Goal: Information Seeking & Learning: Learn about a topic

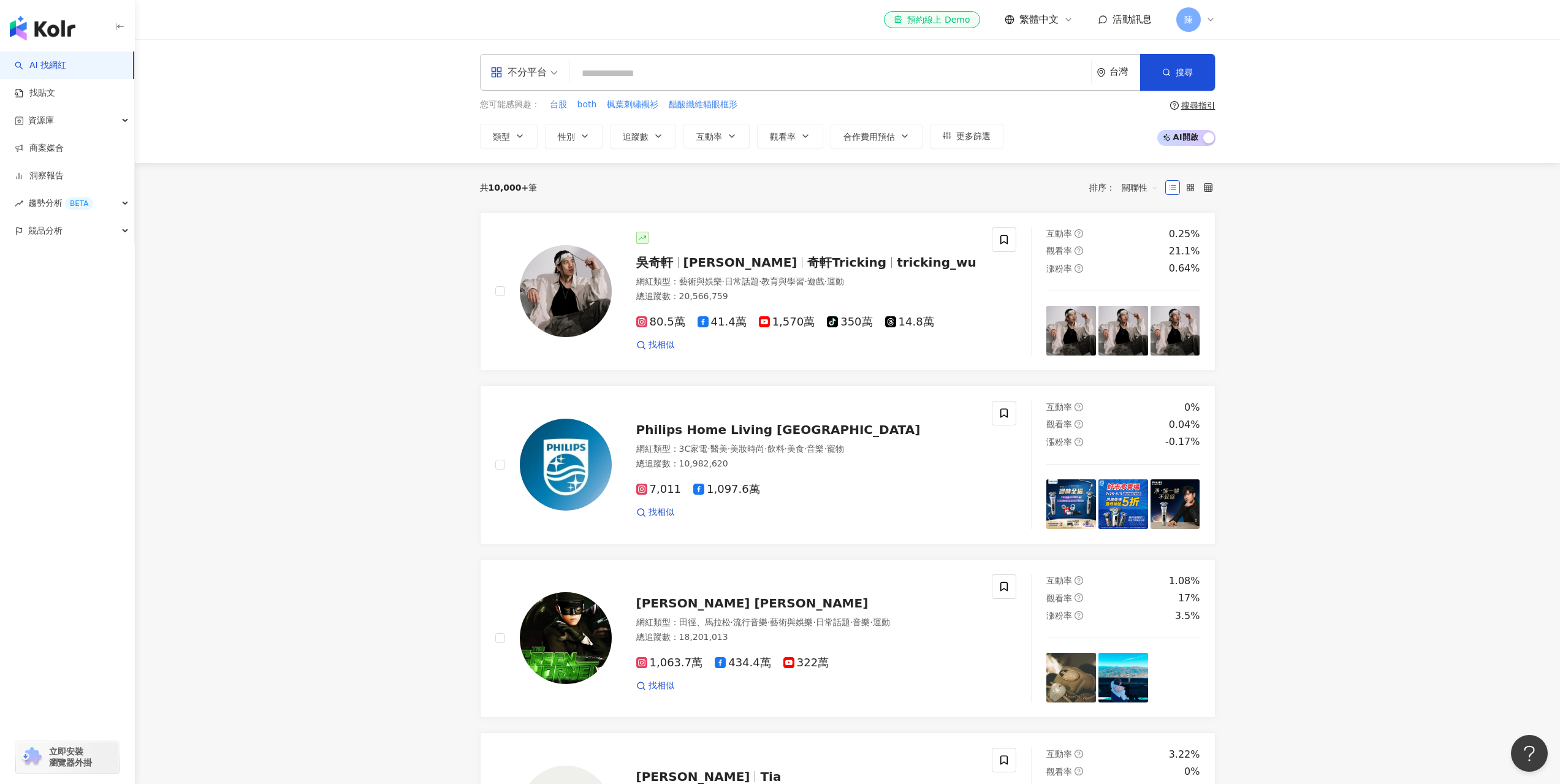
type input "*"
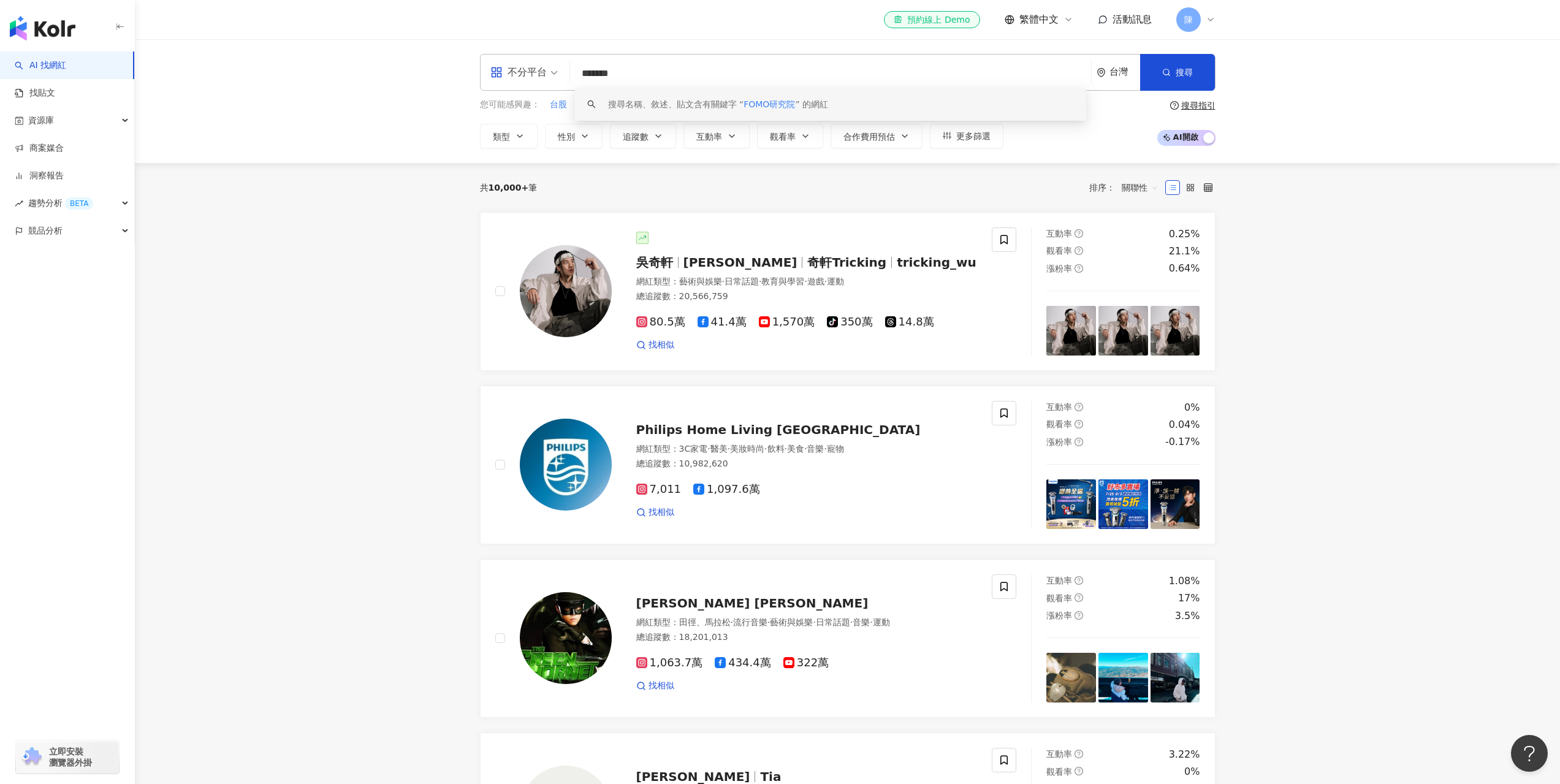
click at [705, 107] on div "搜尋名稱、敘述、貼文含有關鍵字 “ FOMO研究院 ” 的網紅" at bounding box center [718, 104] width 221 height 13
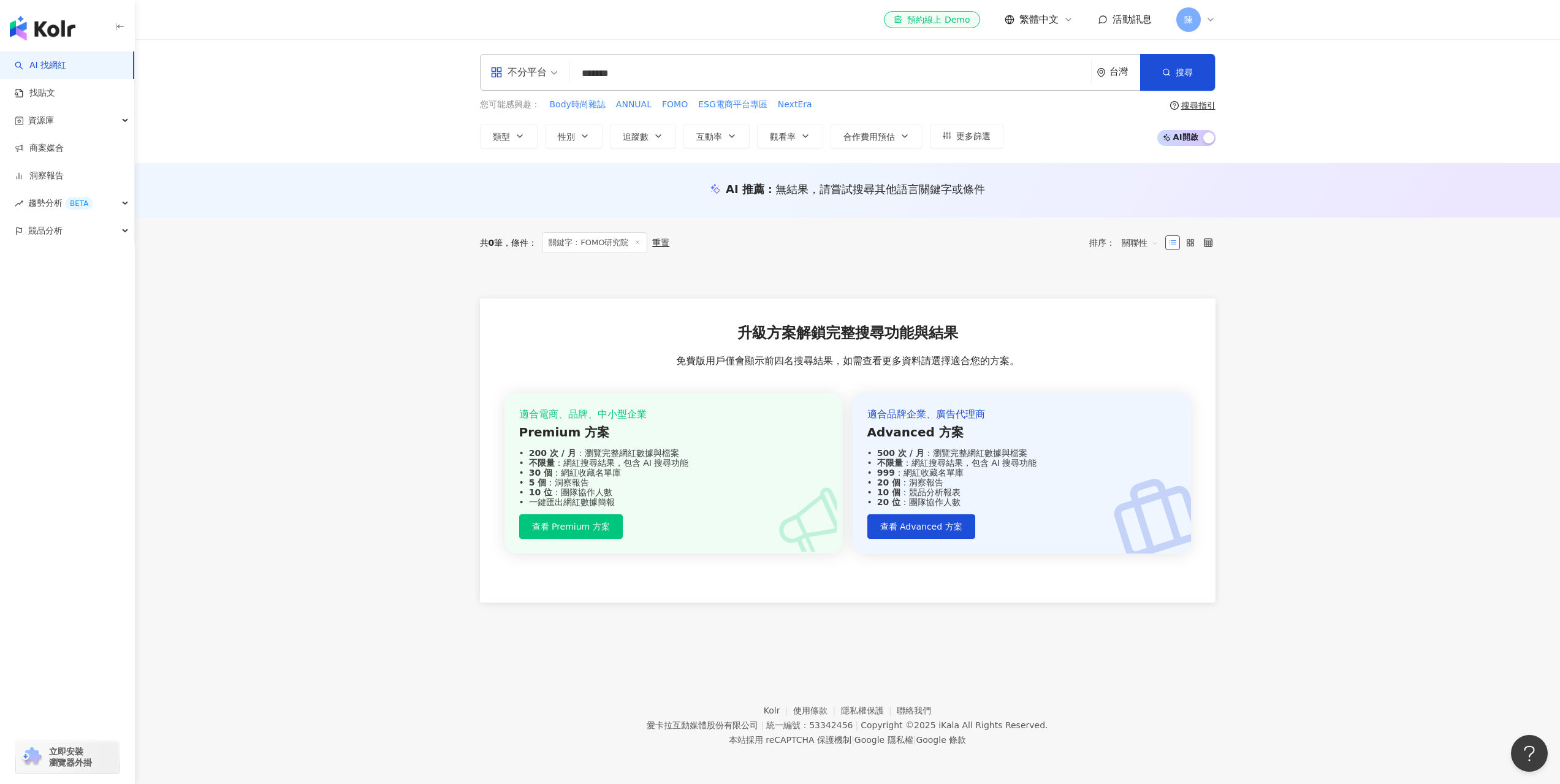
type input "*******"
click at [1196, 21] on span "陳" at bounding box center [1188, 19] width 24 height 24
click at [519, 67] on div "不分平台" at bounding box center [519, 72] width 57 height 20
click at [529, 104] on div "不分平台" at bounding box center [528, 107] width 69 height 15
click at [1181, 70] on span "搜尋" at bounding box center [1184, 72] width 17 height 10
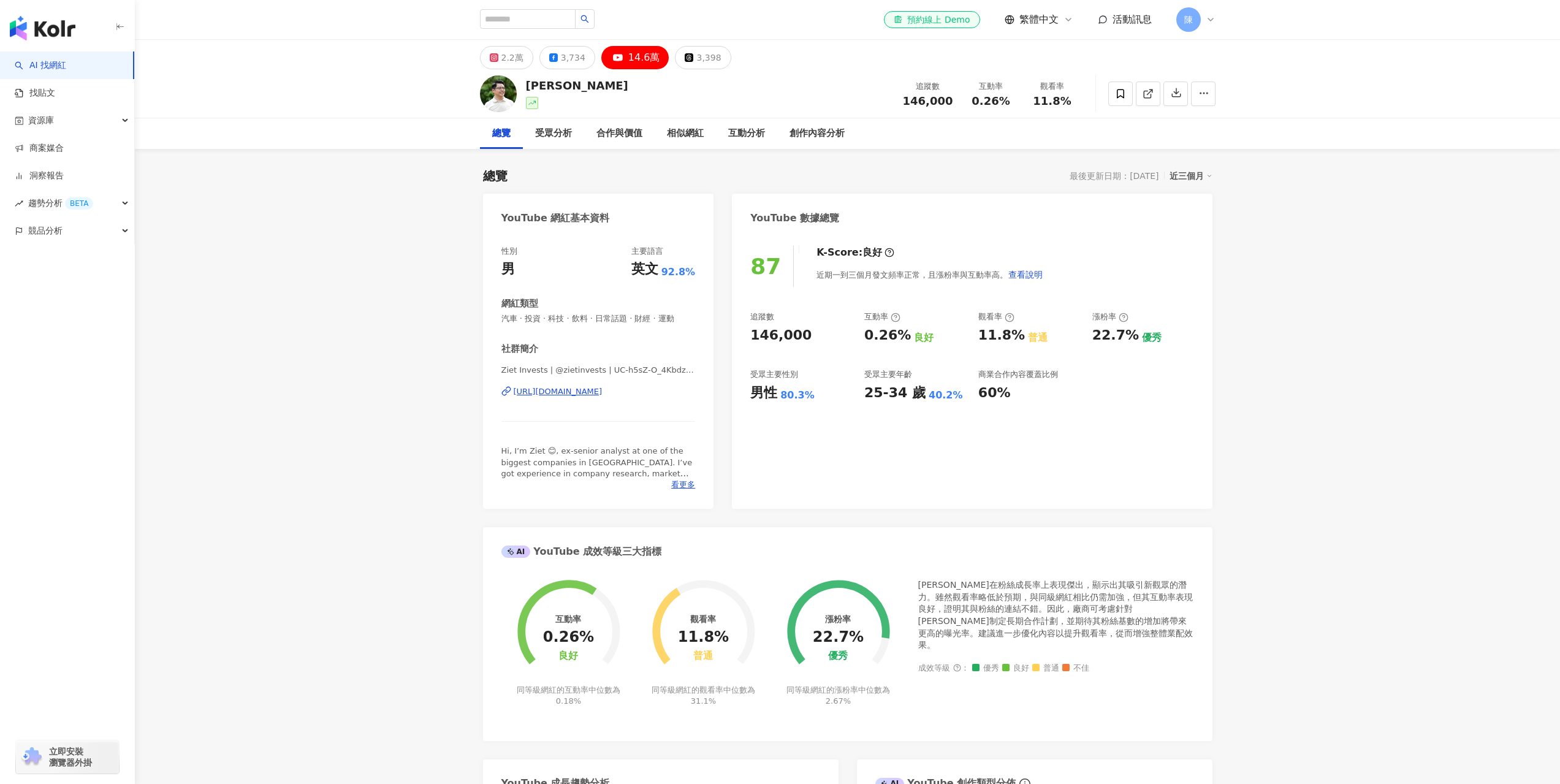
scroll to position [27, 0]
